Goal: Information Seeking & Learning: Learn about a topic

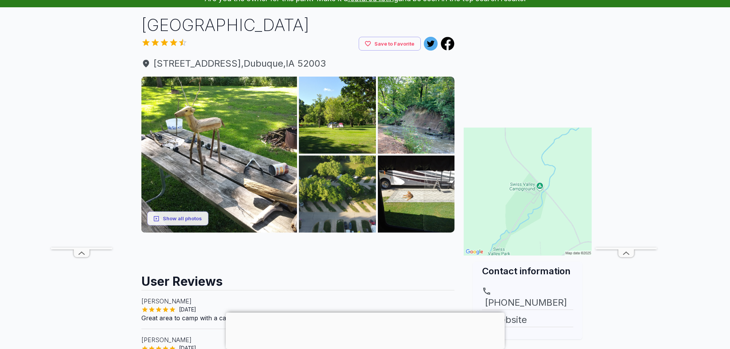
scroll to position [38, 0]
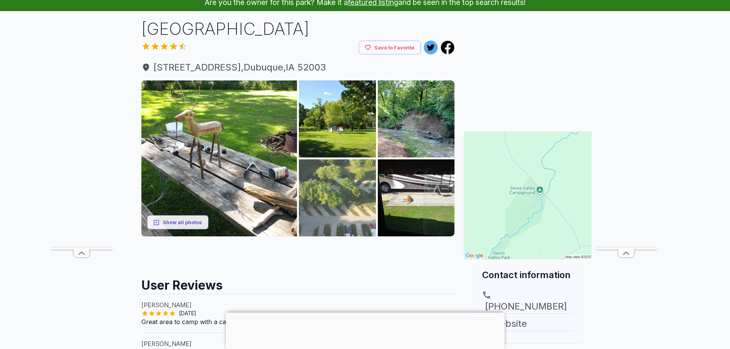
click at [345, 197] on img at bounding box center [337, 198] width 77 height 77
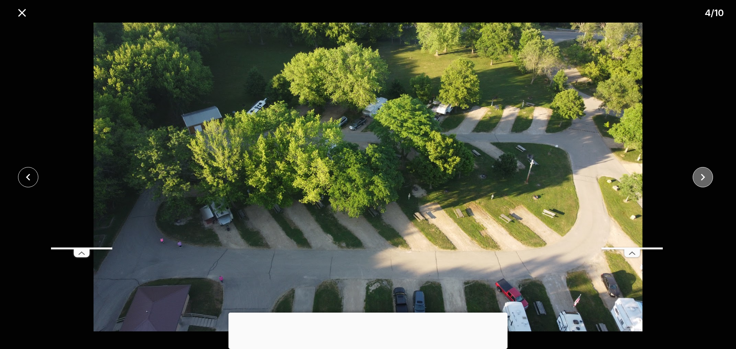
click at [696, 179] on icon "close" at bounding box center [702, 177] width 13 height 13
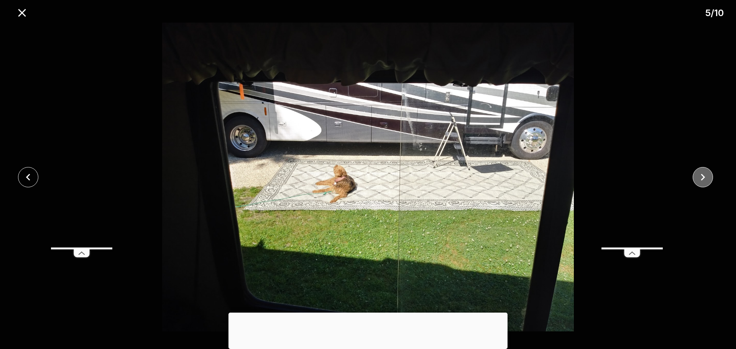
click at [696, 179] on icon "close" at bounding box center [702, 177] width 13 height 13
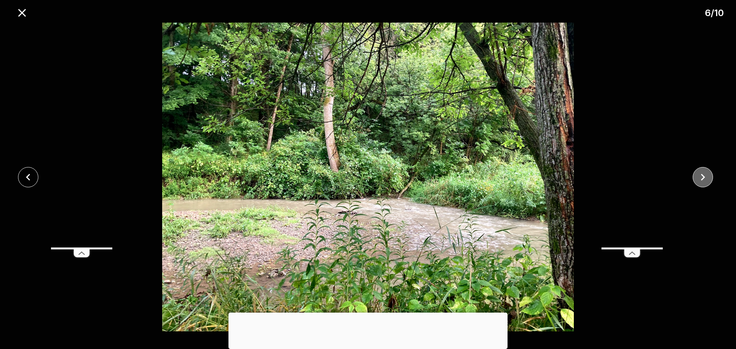
click at [696, 179] on icon "close" at bounding box center [702, 177] width 13 height 13
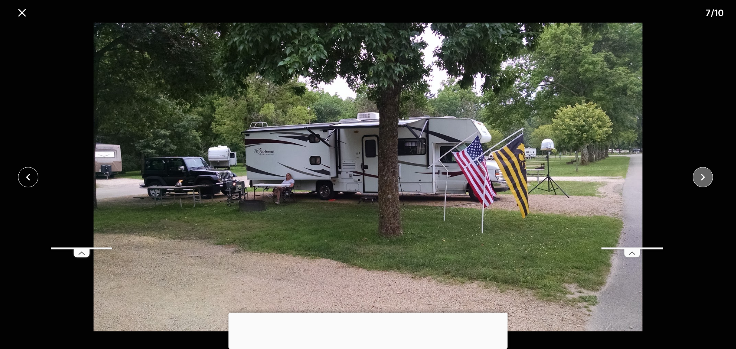
click at [697, 178] on icon "close" at bounding box center [702, 177] width 13 height 13
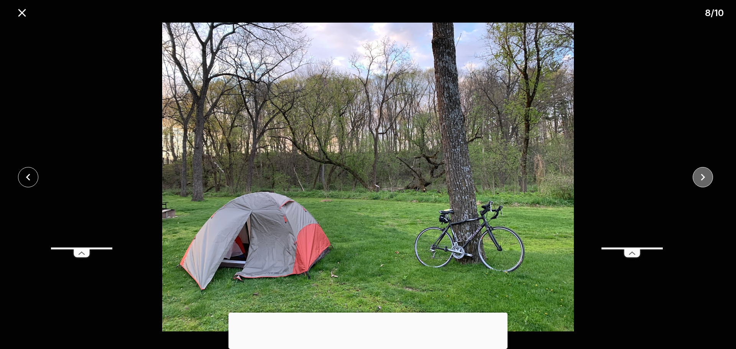
click at [697, 178] on icon "close" at bounding box center [702, 177] width 13 height 13
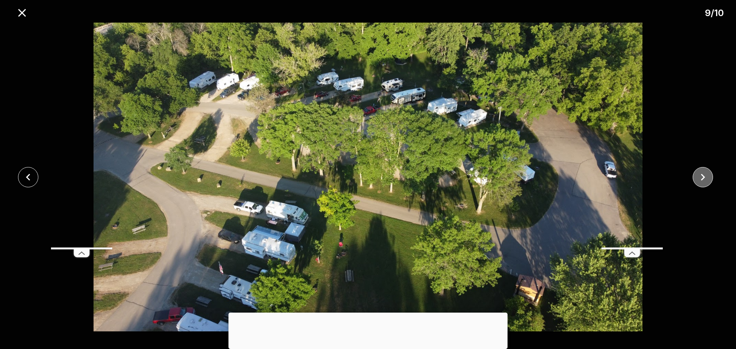
click at [697, 178] on icon "close" at bounding box center [702, 177] width 13 height 13
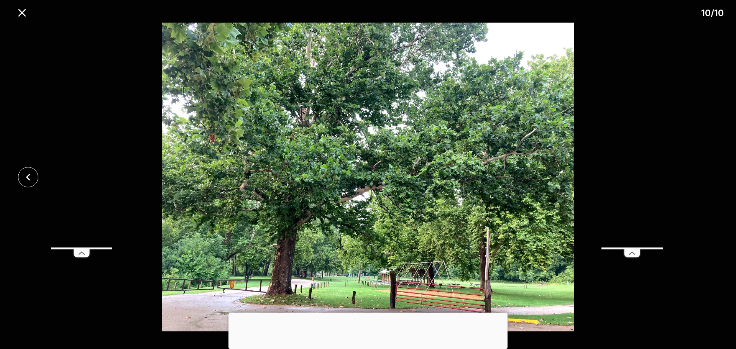
click at [697, 178] on div at bounding box center [368, 177] width 736 height 309
click at [22, 10] on icon "close" at bounding box center [21, 12] width 13 height 13
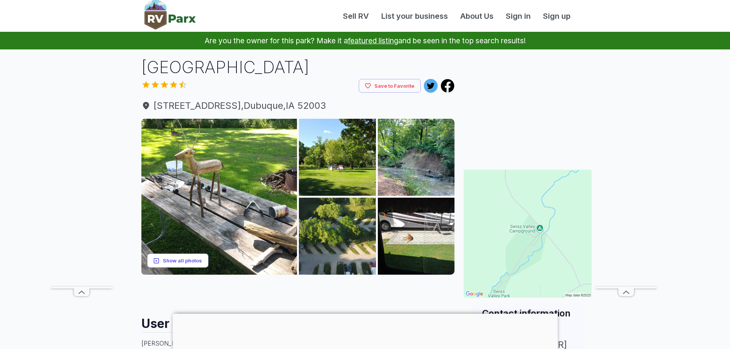
click at [180, 260] on button "Show all photos" at bounding box center [177, 261] width 61 height 14
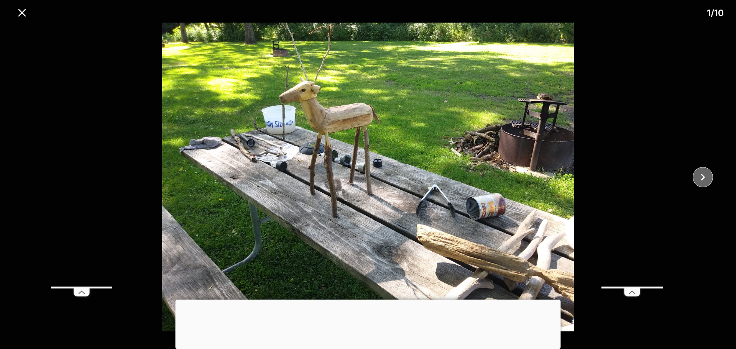
click at [704, 172] on icon "close" at bounding box center [702, 177] width 13 height 13
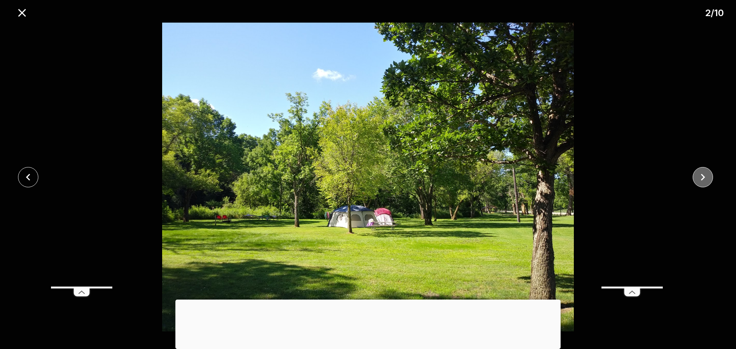
click at [704, 172] on icon "close" at bounding box center [702, 177] width 13 height 13
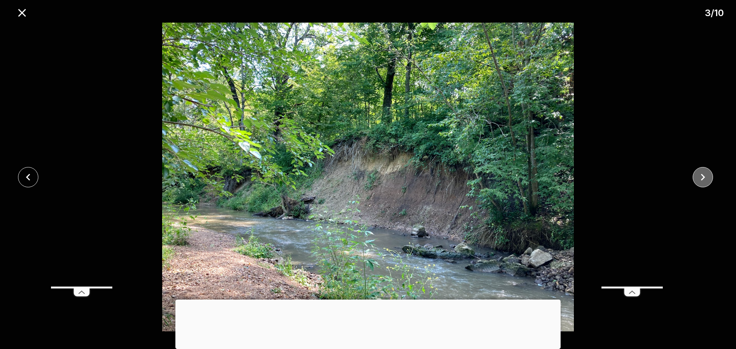
click at [704, 172] on icon "close" at bounding box center [702, 177] width 13 height 13
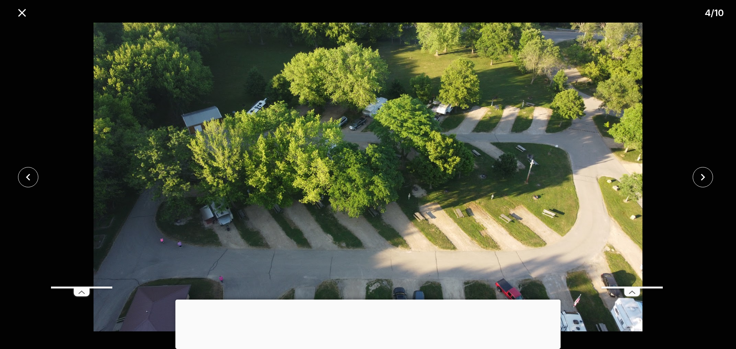
click at [370, 300] on div at bounding box center [368, 300] width 385 height 0
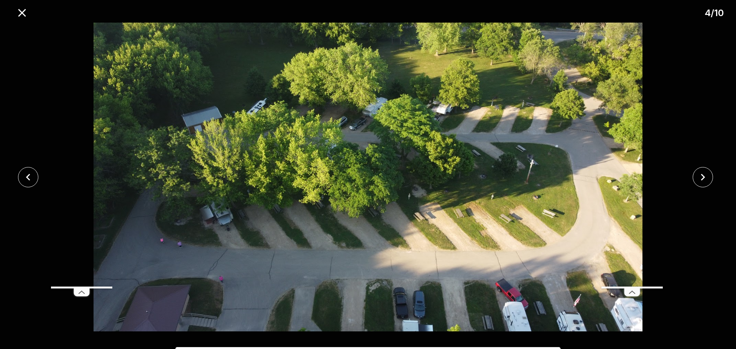
click at [83, 294] on icon at bounding box center [81, 293] width 15 height 8
click at [636, 294] on icon at bounding box center [632, 293] width 15 height 8
click at [19, 13] on icon "close" at bounding box center [21, 12] width 13 height 13
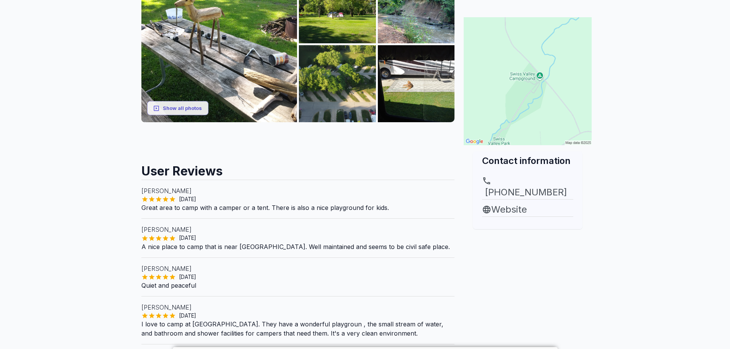
scroll to position [153, 0]
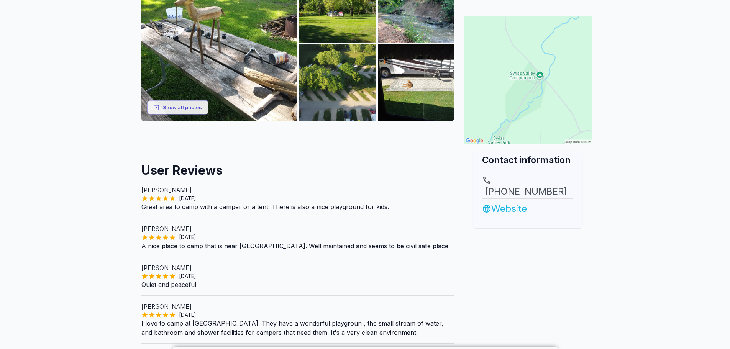
click at [513, 202] on link "Website" at bounding box center [527, 209] width 91 height 14
